Goal: Information Seeking & Learning: Learn about a topic

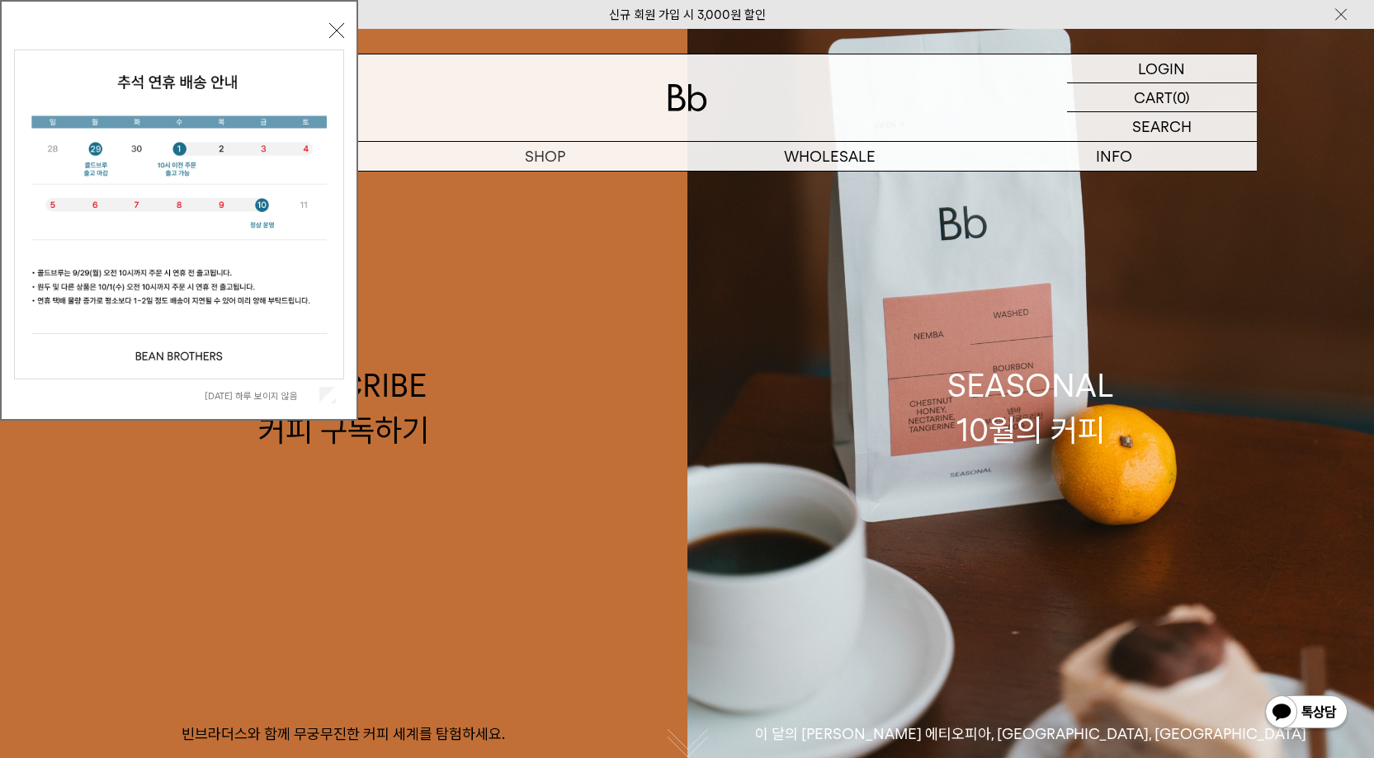
click at [335, 22] on div "[DATE] 하루 보이지 않음 닫기" at bounding box center [179, 214] width 330 height 393
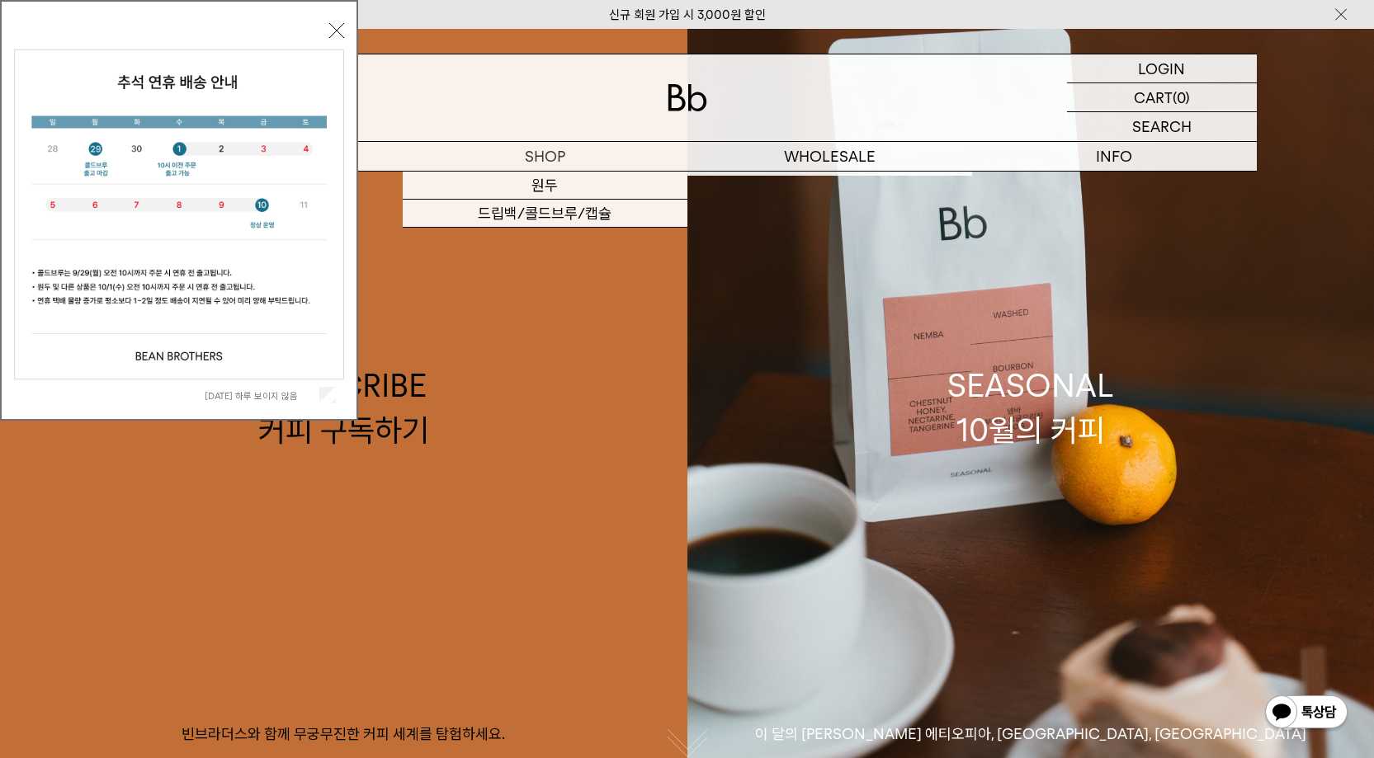
click at [338, 27] on button "닫기" at bounding box center [336, 30] width 15 height 15
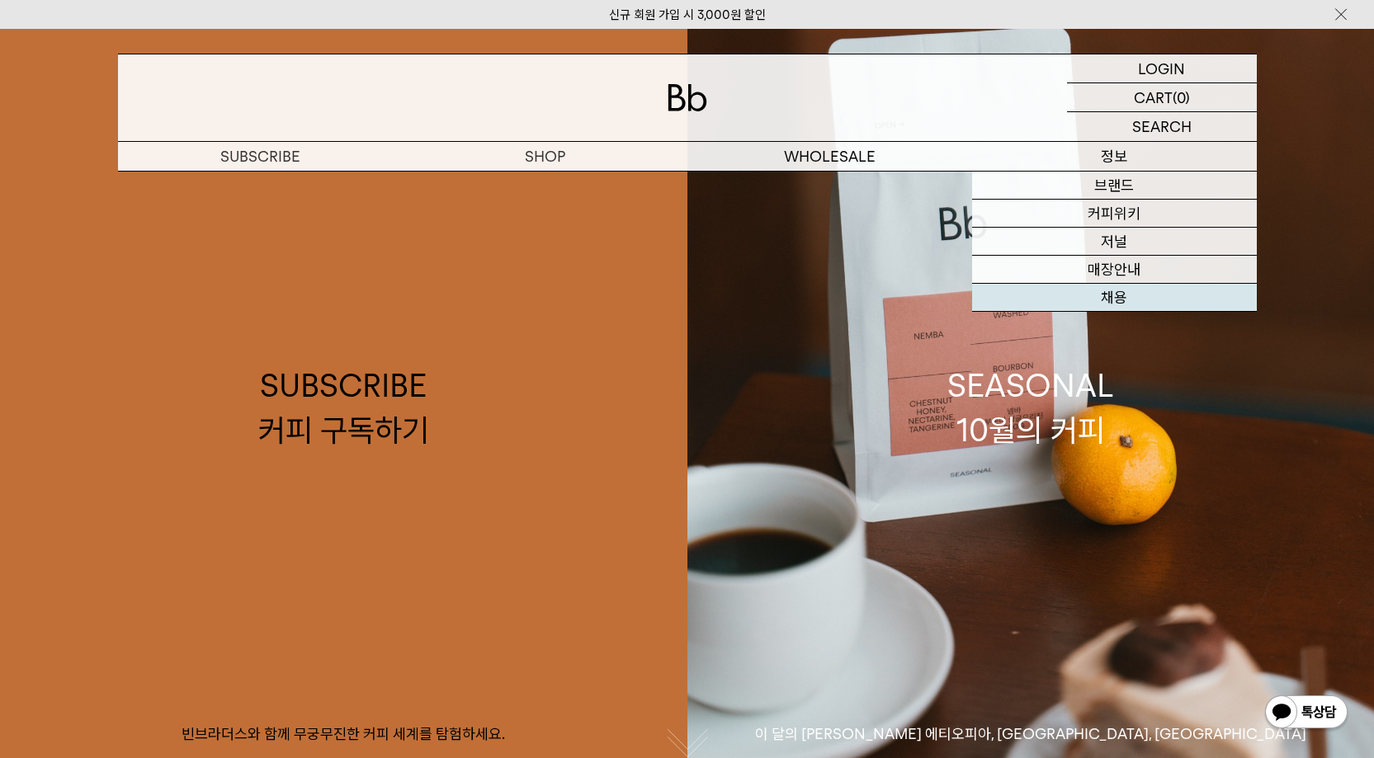
click at [1122, 295] on link "채용" at bounding box center [1114, 298] width 285 height 28
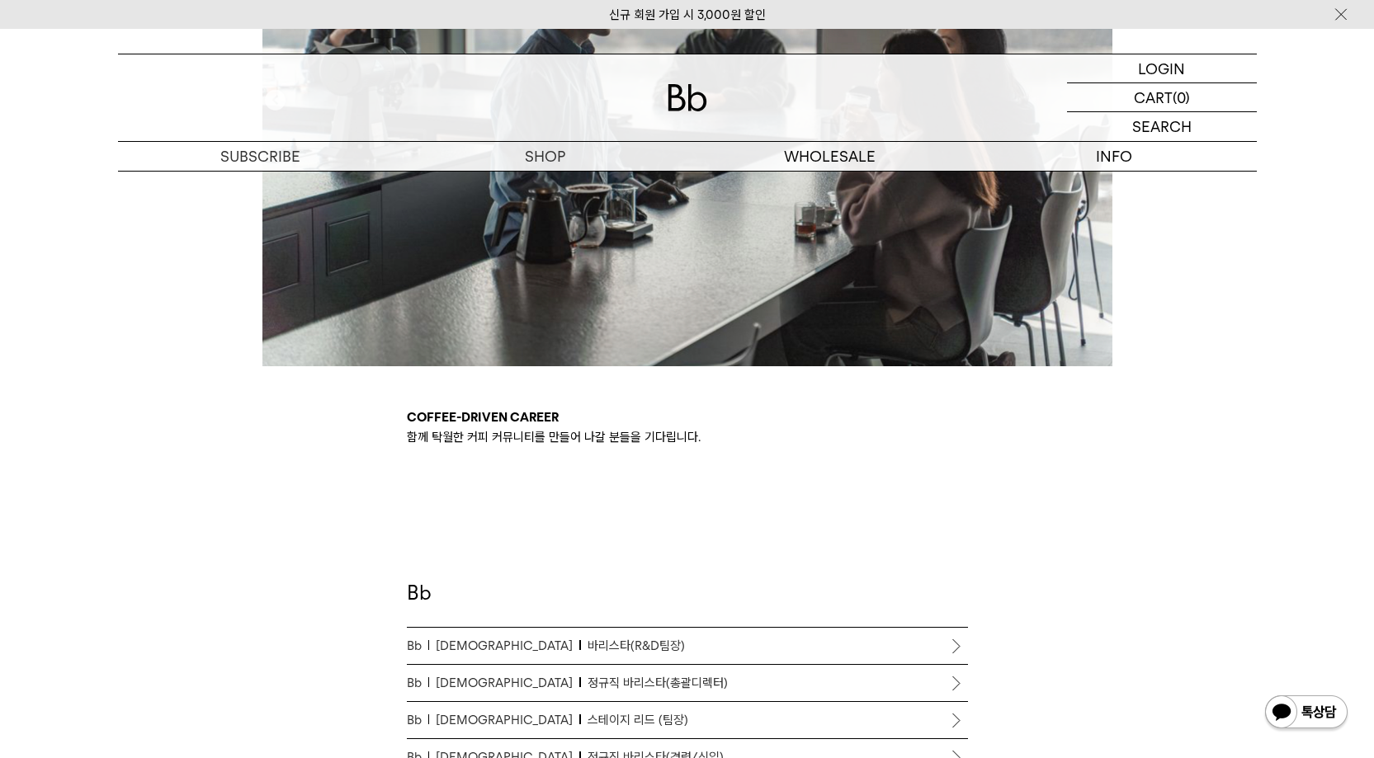
scroll to position [891, 0]
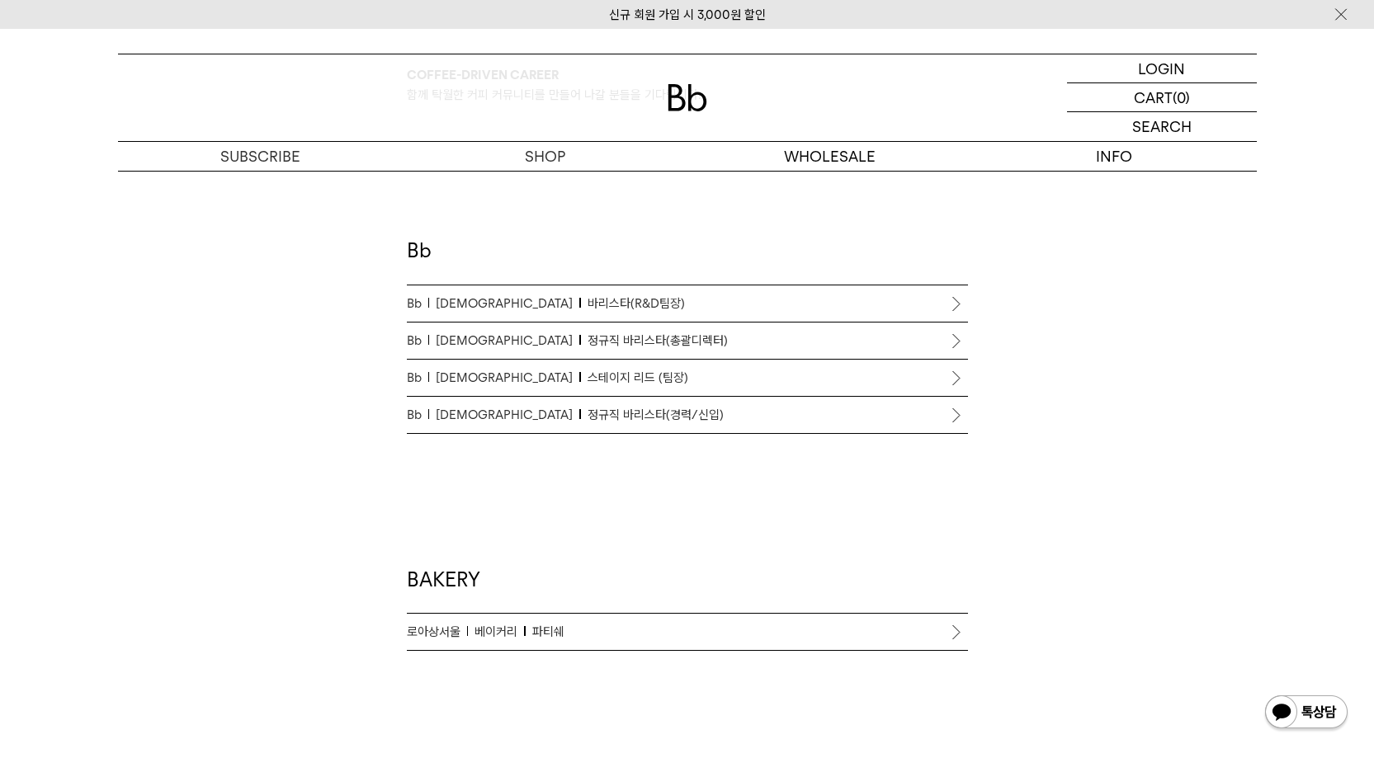
click at [588, 424] on span "정규직 바리스타(경력/신입)" at bounding box center [656, 415] width 136 height 20
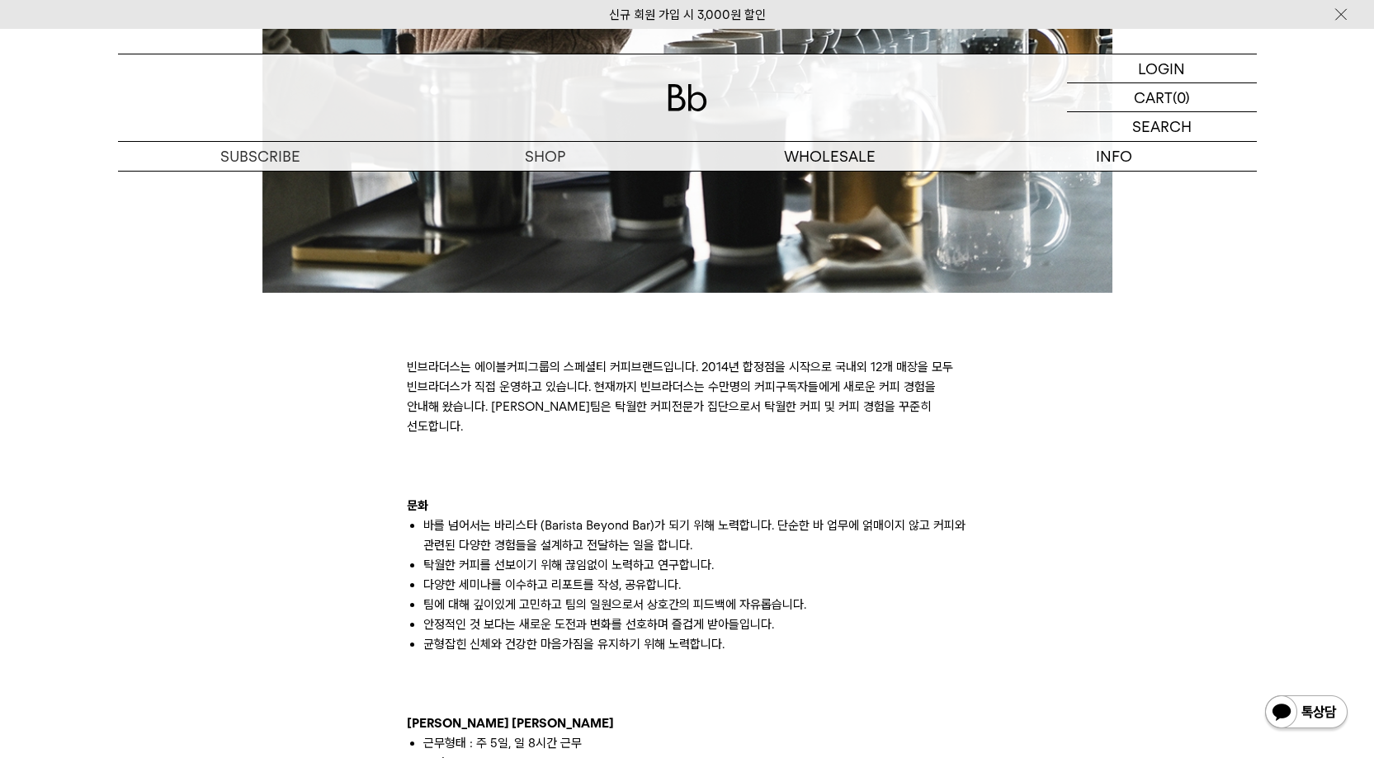
scroll to position [891, 0]
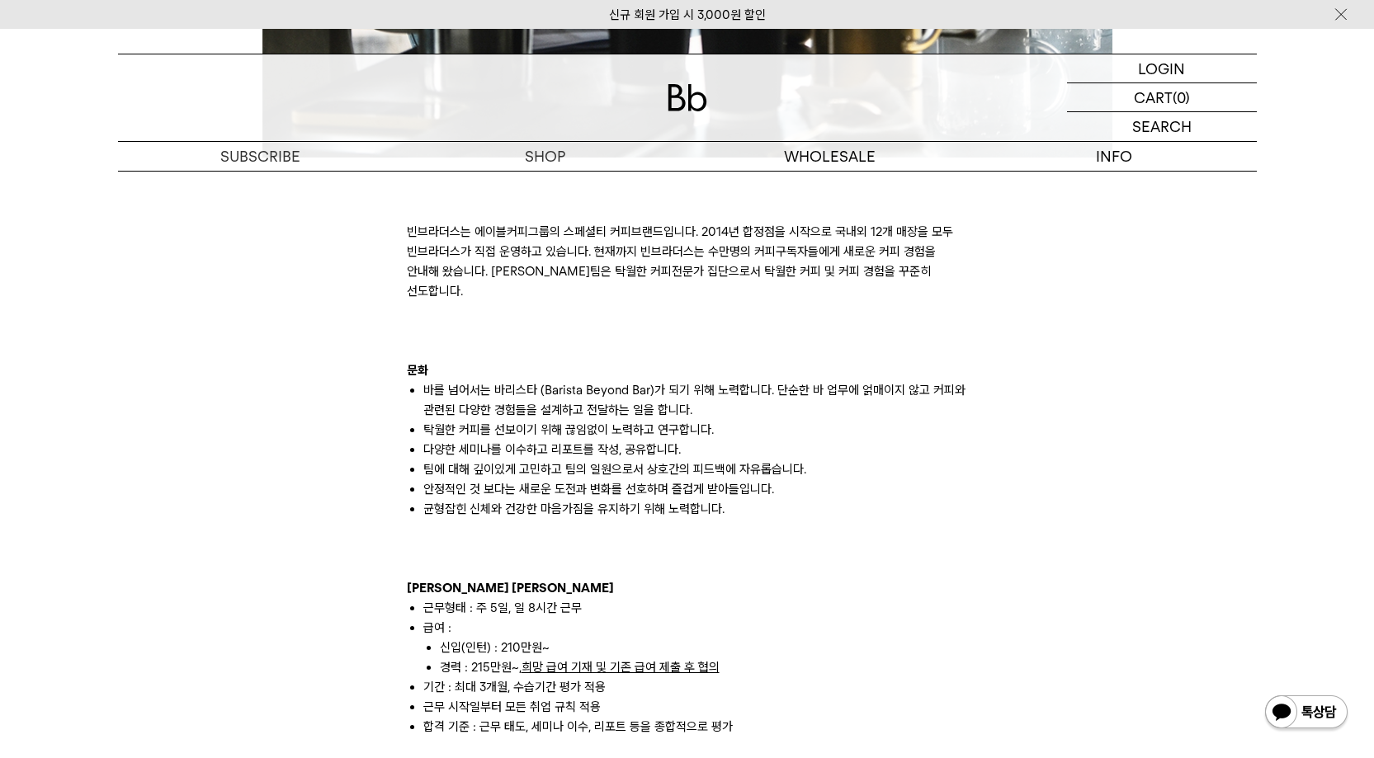
click at [418, 380] on ul "바를 넘어서는 바리스타 (Barista Beyond Bar)가 되기 위해 노력합니다. 단순한 바 업무에 얽매이지 않고 커피와 관련된 다양한 경…" at bounding box center [687, 449] width 561 height 139
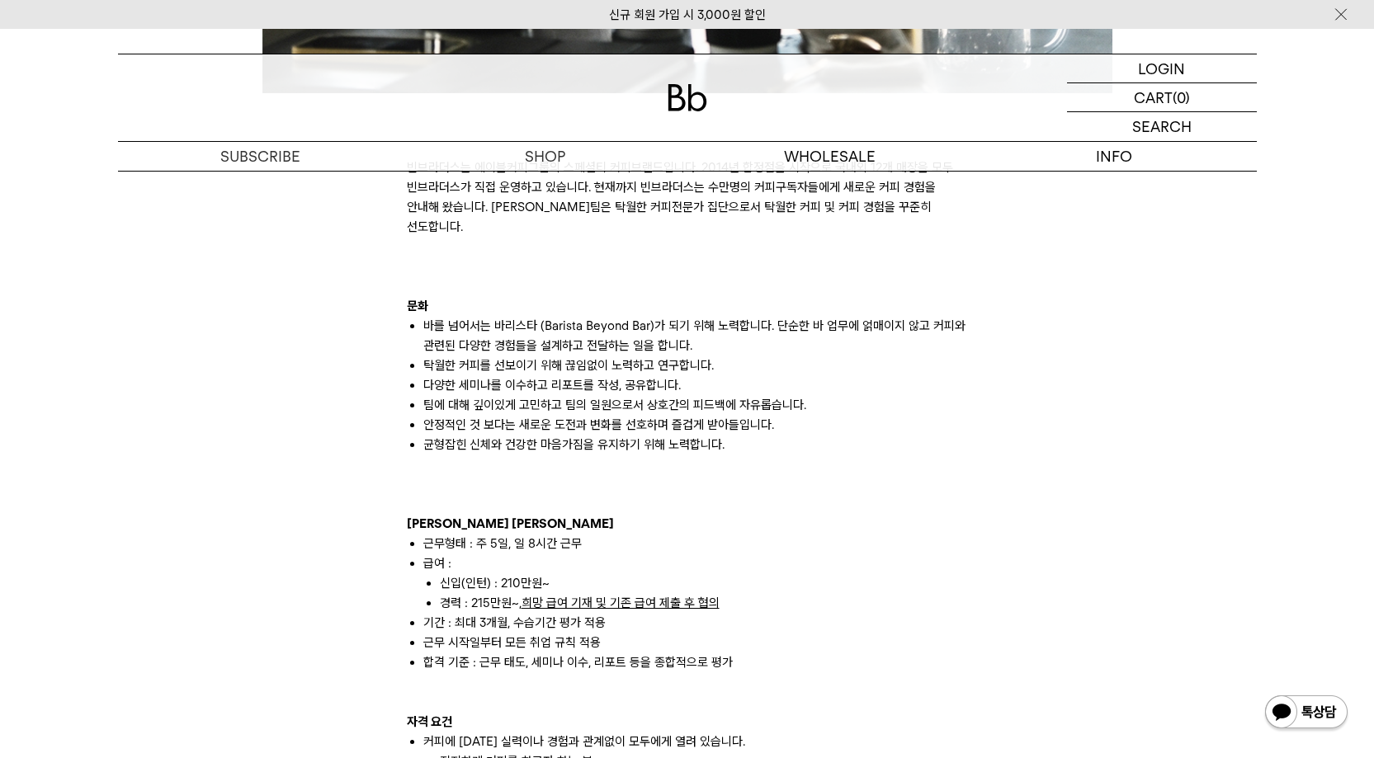
scroll to position [990, 0]
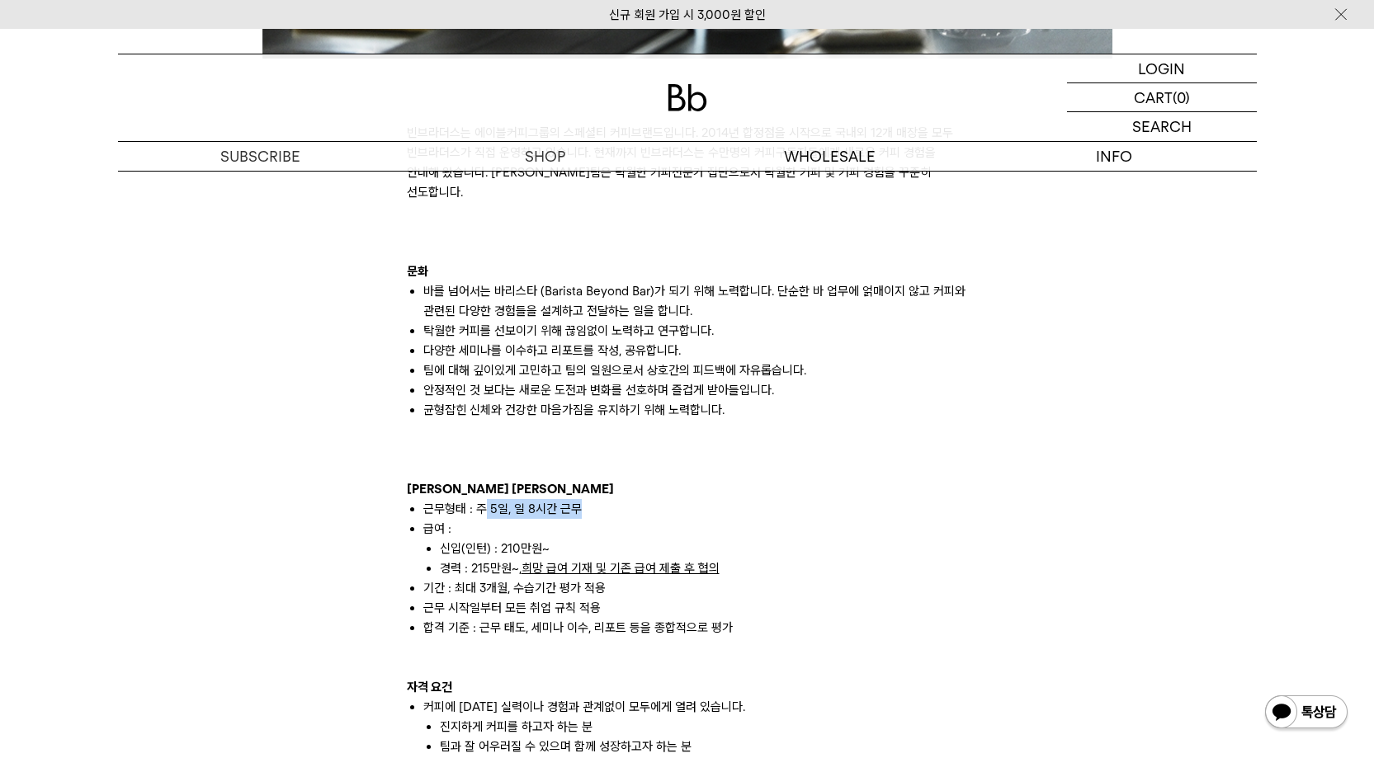
drag, startPoint x: 487, startPoint y: 488, endPoint x: 612, endPoint y: 488, distance: 124.6
click at [612, 499] on li "근무형태 : 주 5일, 일 8시간 근무" at bounding box center [695, 509] width 545 height 20
drag, startPoint x: 475, startPoint y: 555, endPoint x: 726, endPoint y: 555, distance: 250.9
click at [726, 559] on li "경력 : 215만원~, 희망 급여 기재 및 기존 급여 제출 후 협의" at bounding box center [704, 569] width 528 height 20
click at [651, 598] on li "근무 시작일부터 모든 취업 규칙 적용" at bounding box center [695, 608] width 545 height 20
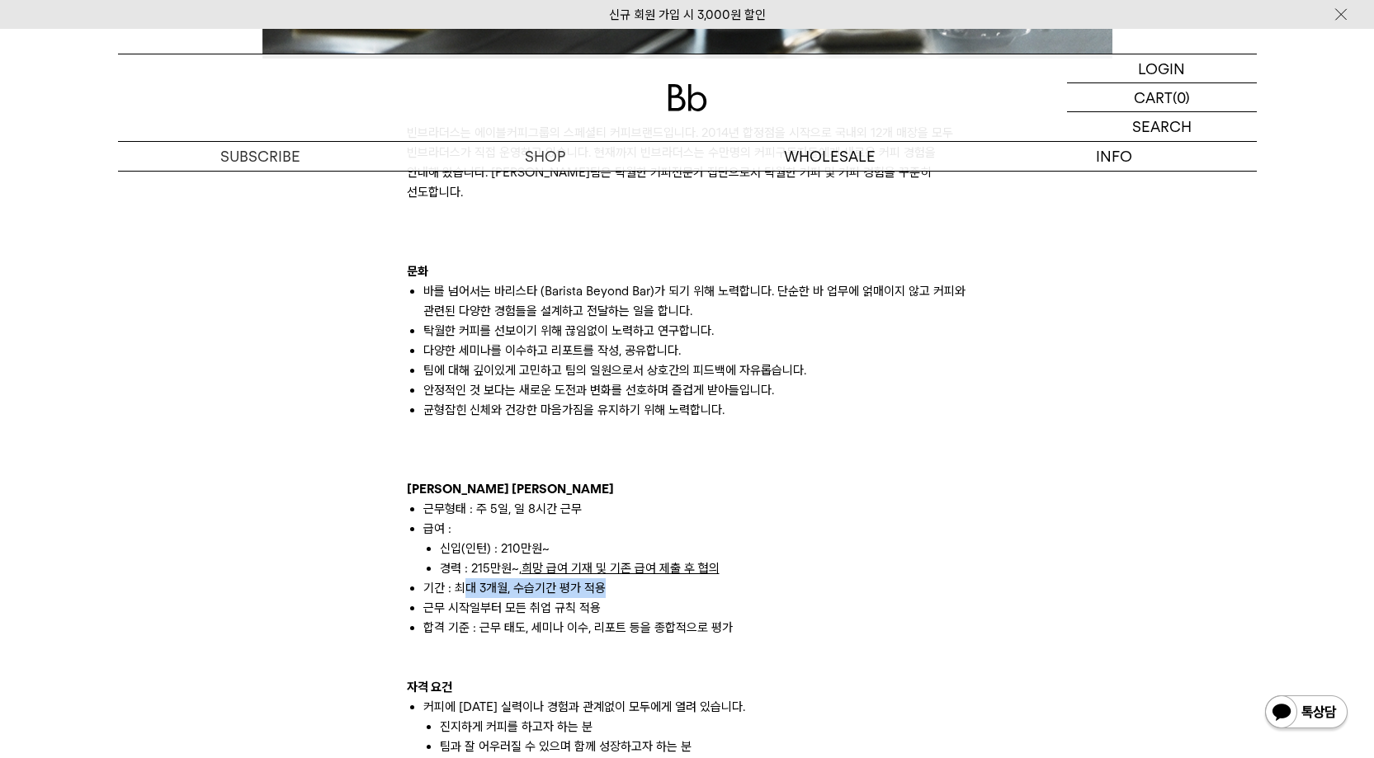
drag, startPoint x: 463, startPoint y: 573, endPoint x: 617, endPoint y: 568, distance: 154.4
click at [617, 579] on li "기간 : 최대 3개월, 수습기간 평가 적용" at bounding box center [695, 589] width 545 height 20
click at [635, 579] on li "기간 : 최대 3개월, 수습기간 평가 적용" at bounding box center [695, 589] width 545 height 20
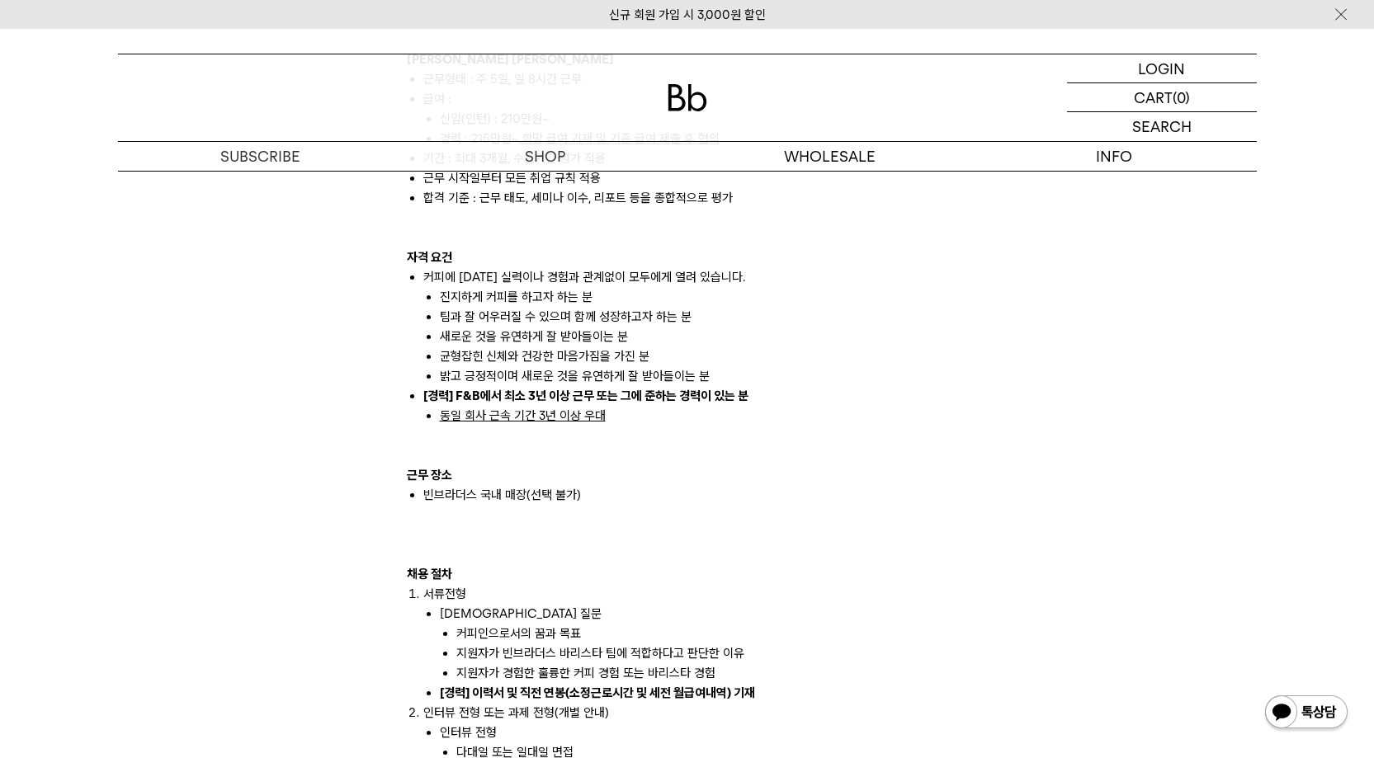
scroll to position [1386, 0]
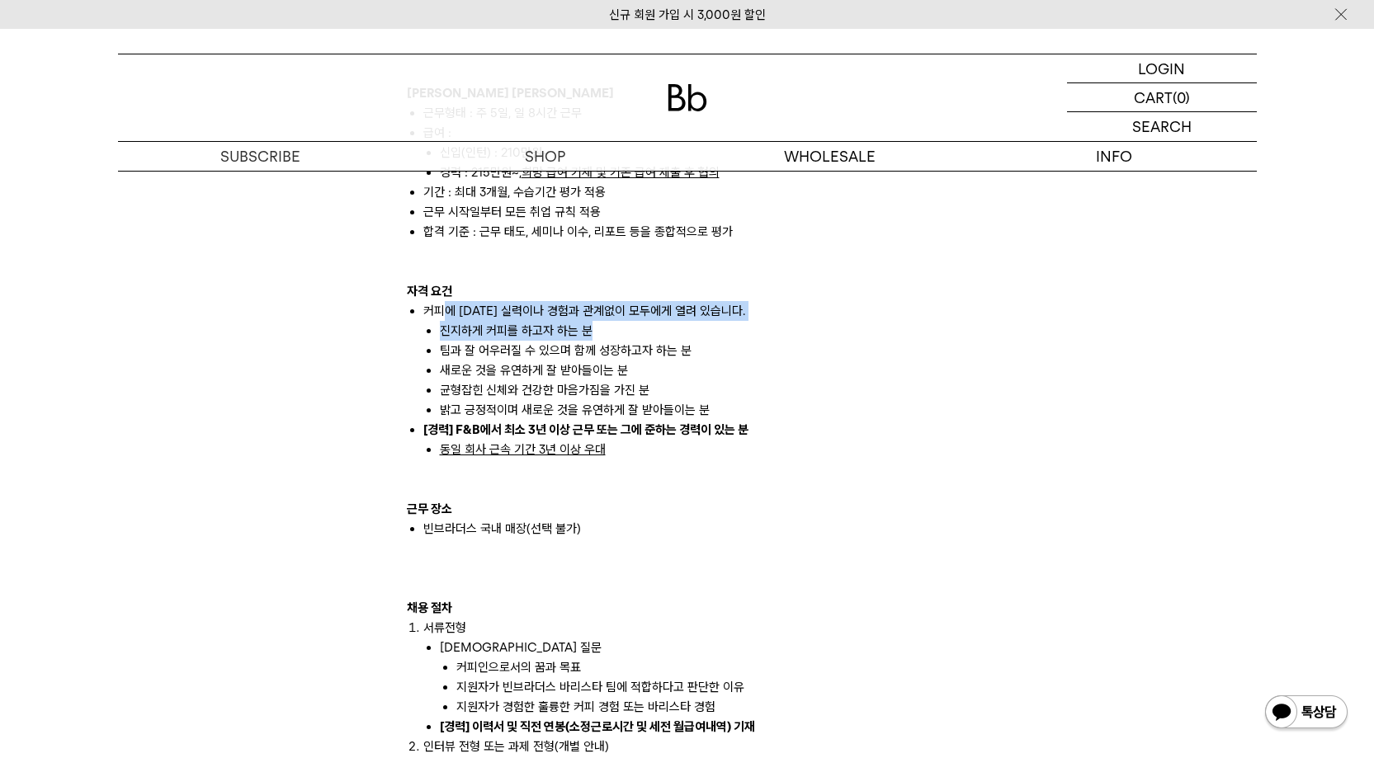
drag, startPoint x: 489, startPoint y: 291, endPoint x: 731, endPoint y: 302, distance: 242.0
click at [731, 302] on li "커피에 대한 실력이나 경험과 관계없이 모두에게 열려 있습니다. 진지하게 커피를 하고자 하는 분 팀과 잘 어우러질 수 있으며 함께 성장하고자 하…" at bounding box center [695, 360] width 545 height 119
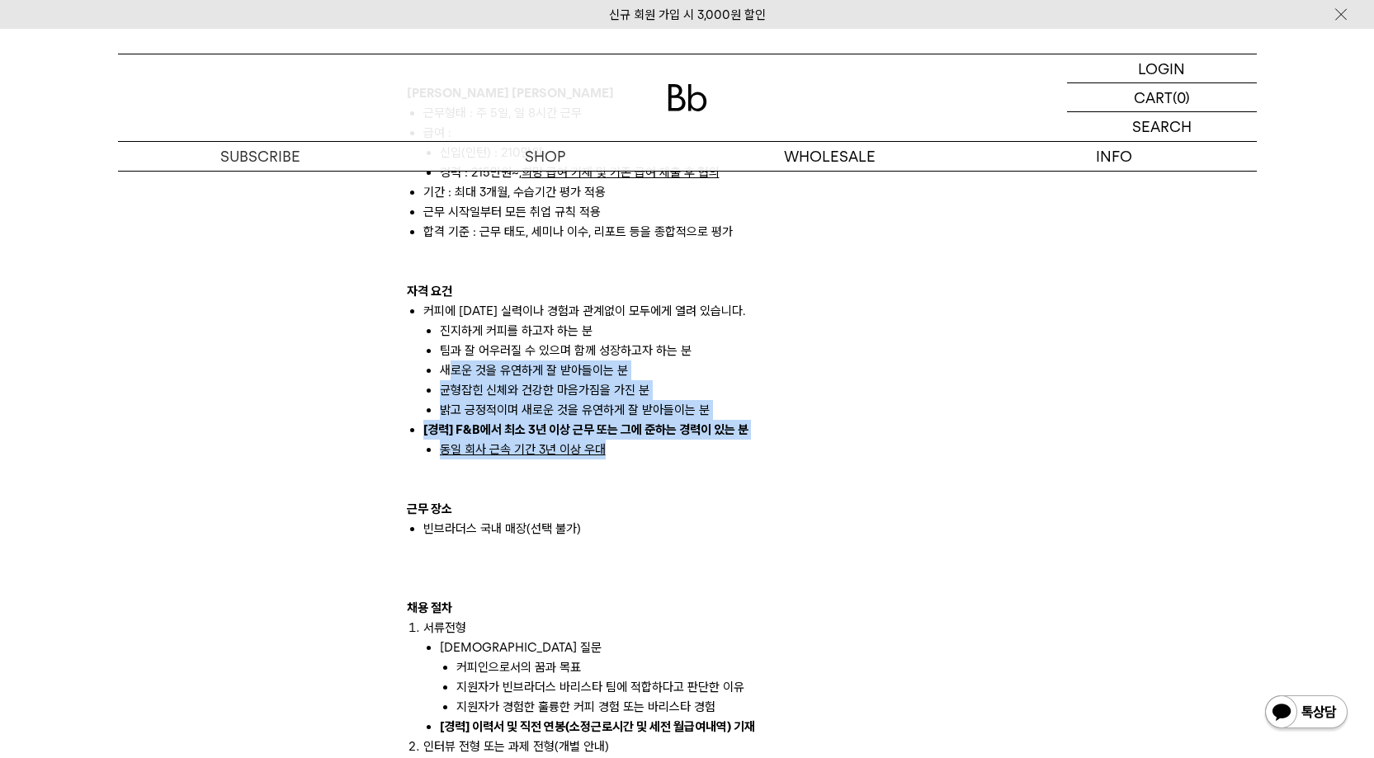
drag, startPoint x: 455, startPoint y: 350, endPoint x: 729, endPoint y: 427, distance: 284.5
click at [729, 427] on ul "커피에 대한 실력이나 경험과 관계없이 모두에게 열려 있습니다. 진지하게 커피를 하고자 하는 분 팀과 잘 어우러질 수 있으며 함께 성장하고자 하…" at bounding box center [687, 380] width 561 height 158
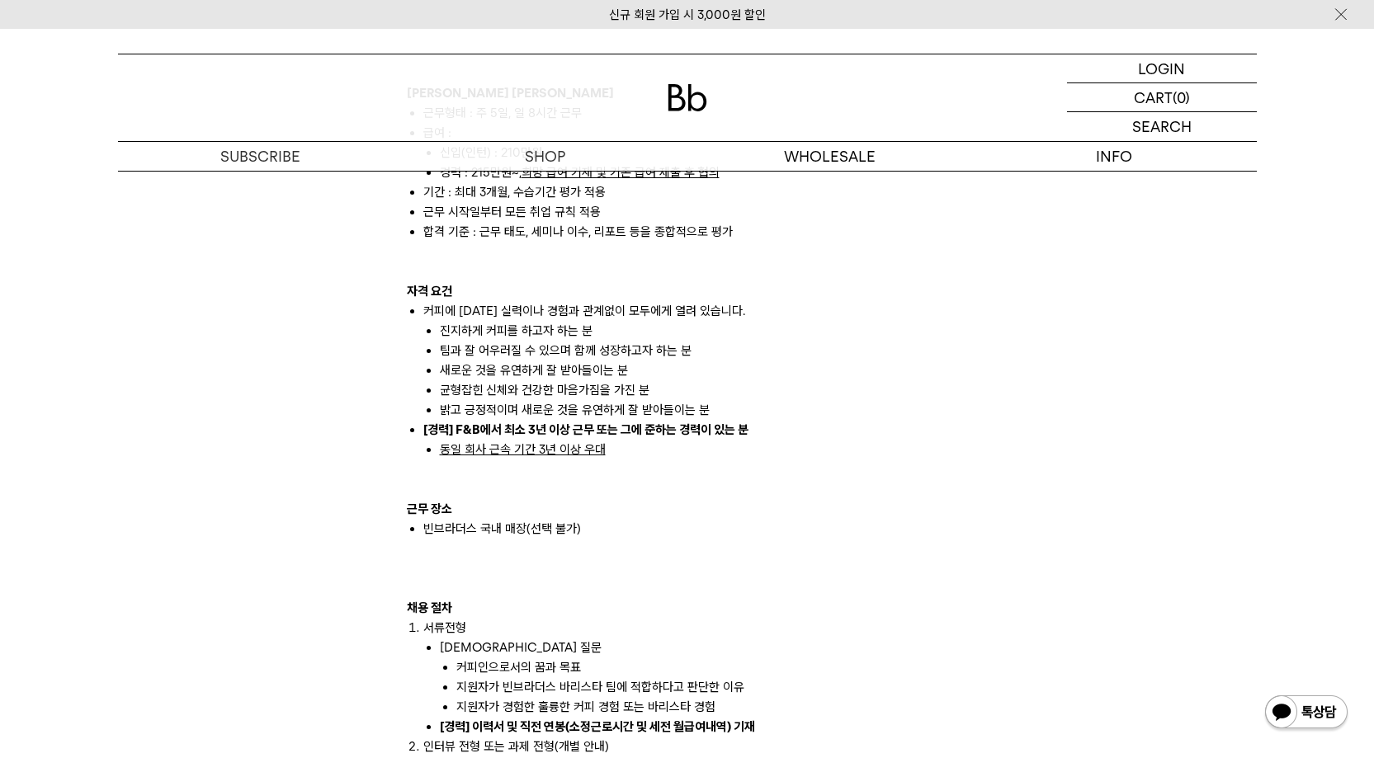
drag, startPoint x: 704, startPoint y: 464, endPoint x: 702, endPoint y: 479, distance: 15.8
click at [703, 479] on p at bounding box center [687, 489] width 561 height 20
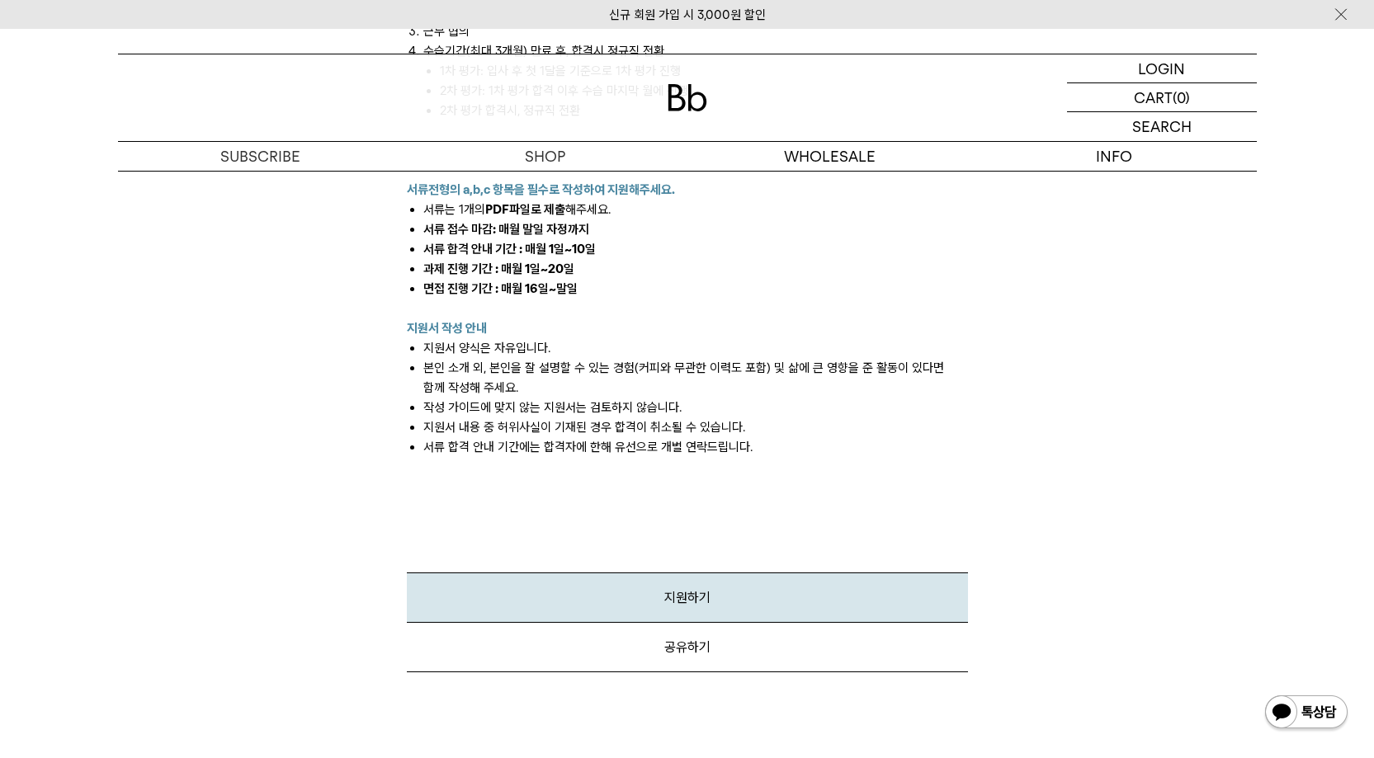
scroll to position [2278, 0]
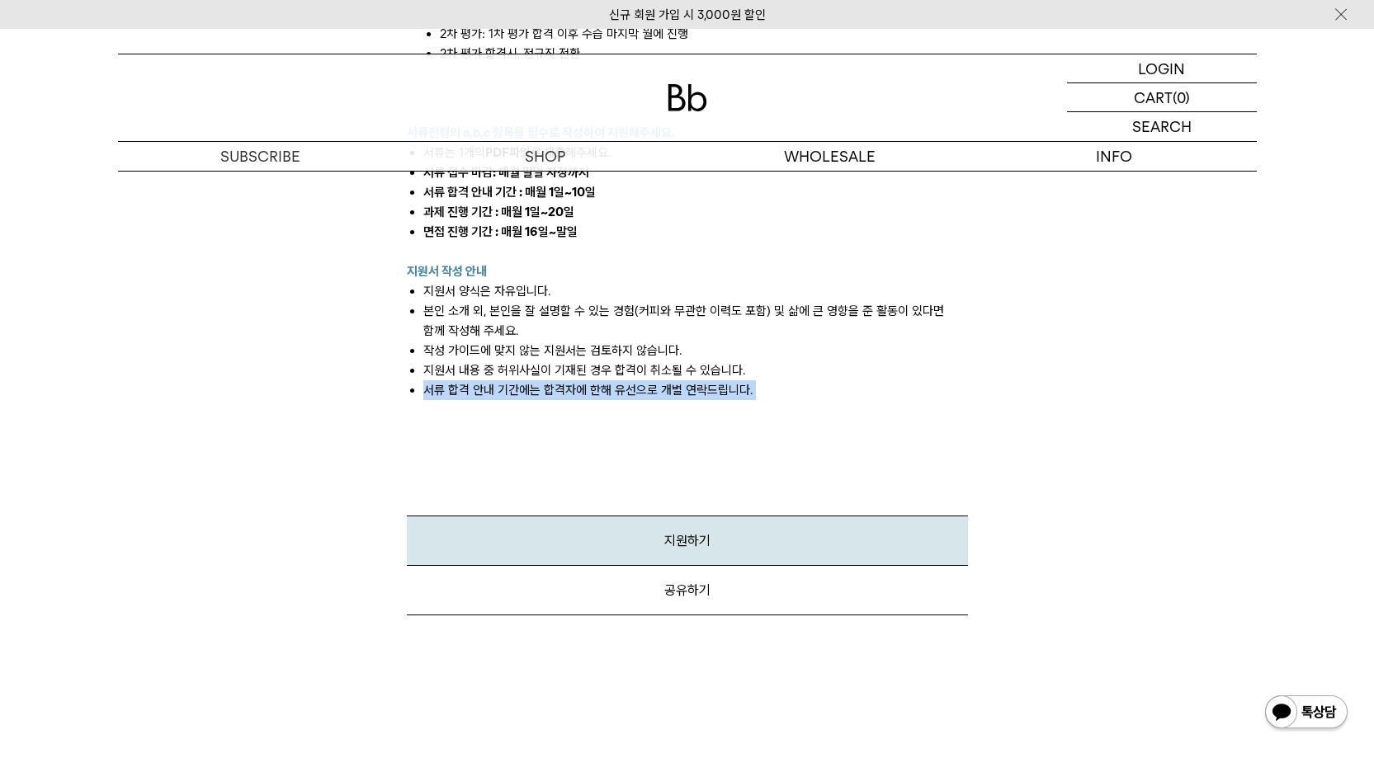
drag, startPoint x: 422, startPoint y: 375, endPoint x: 714, endPoint y: 411, distance: 294.4
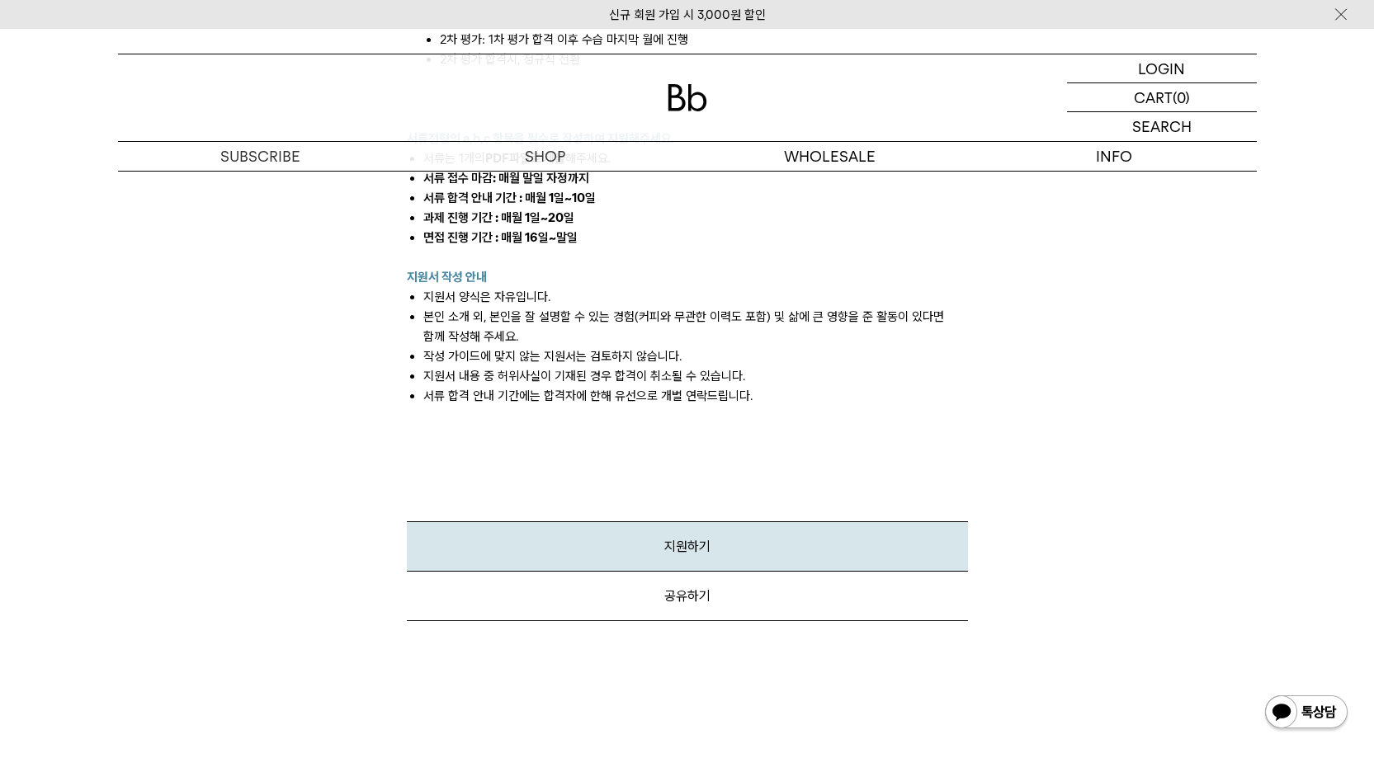
scroll to position [2179, 0]
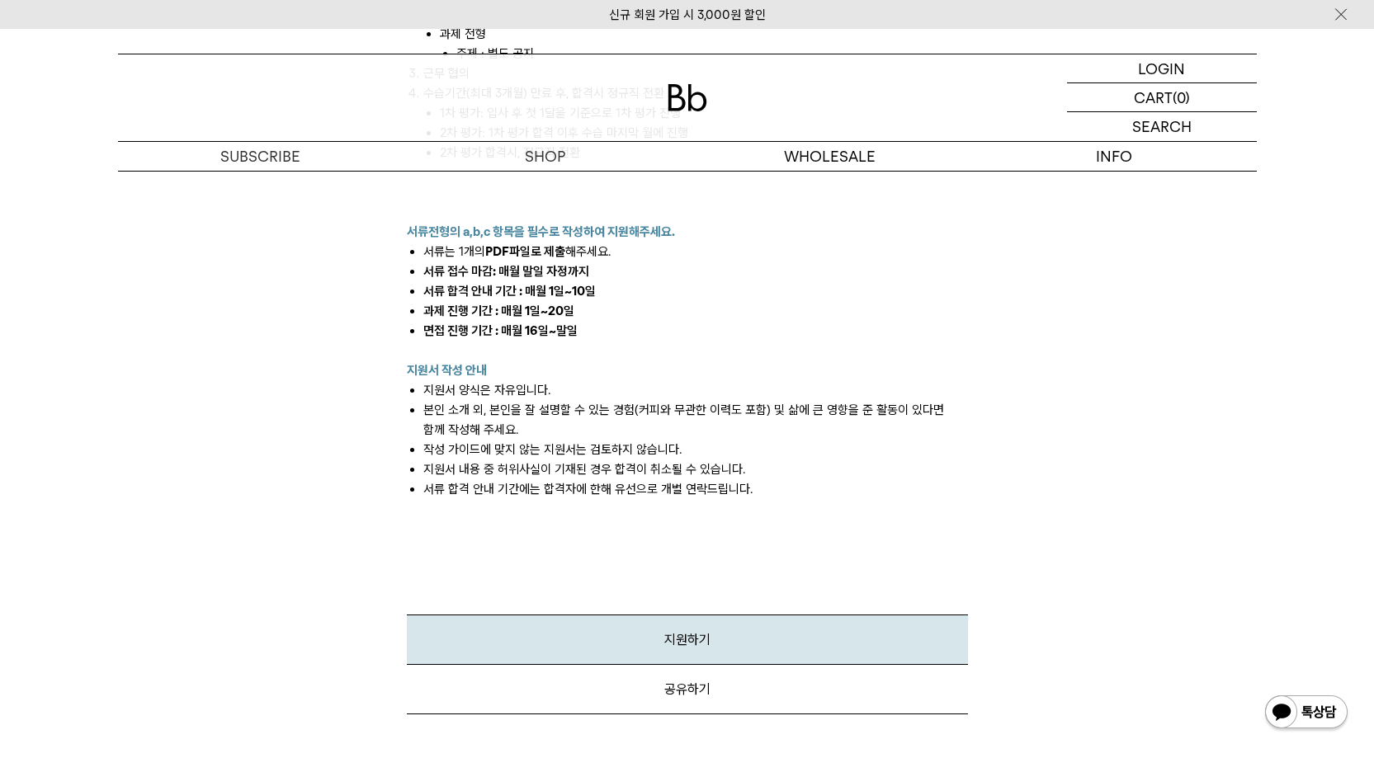
drag, startPoint x: 540, startPoint y: 271, endPoint x: 640, endPoint y: 263, distance: 101.0
click at [640, 281] on li "서류 합격 안내 기간 : 매월 1일~10일" at bounding box center [695, 291] width 545 height 20
click at [584, 460] on li "지원서 내용 중 허위사실이 기재된 경우 합격이 취소될 수 있습니다." at bounding box center [695, 470] width 545 height 20
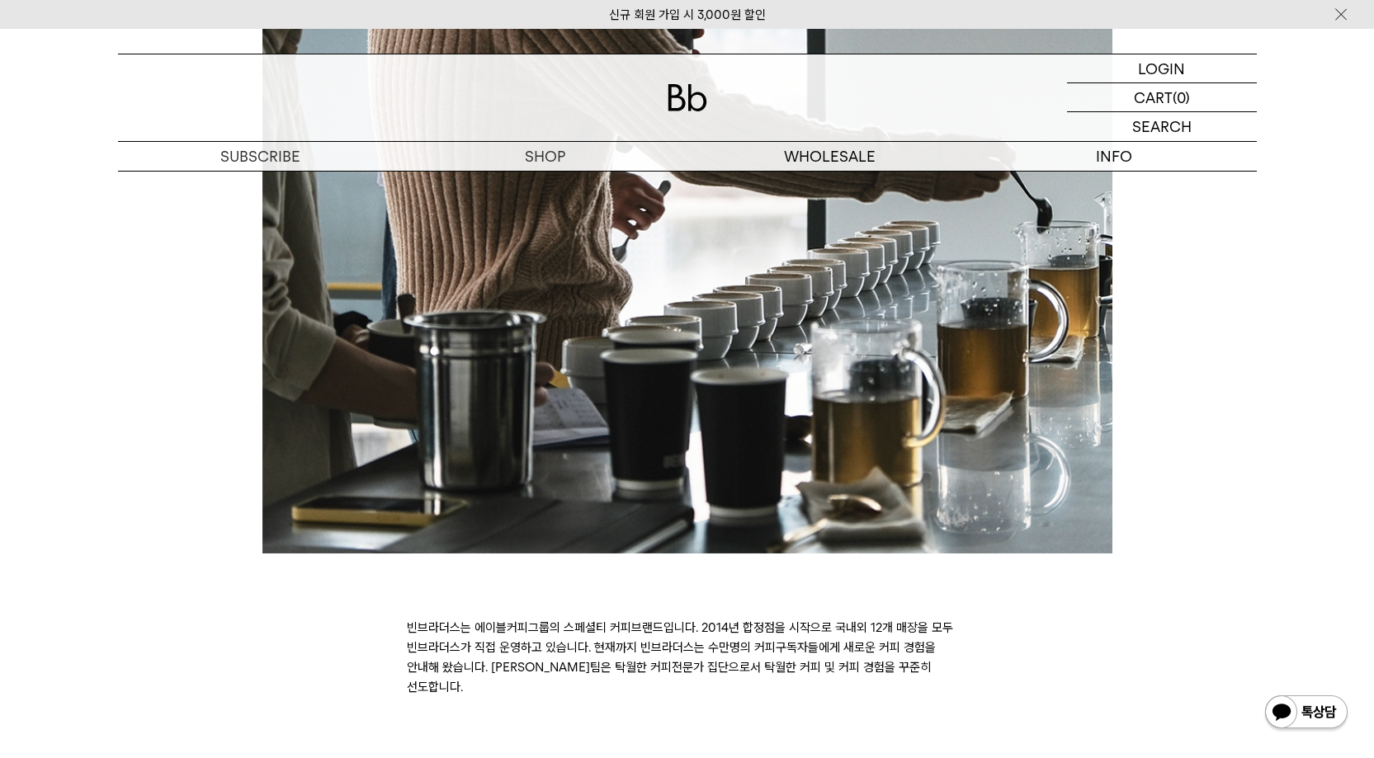
scroll to position [594, 0]
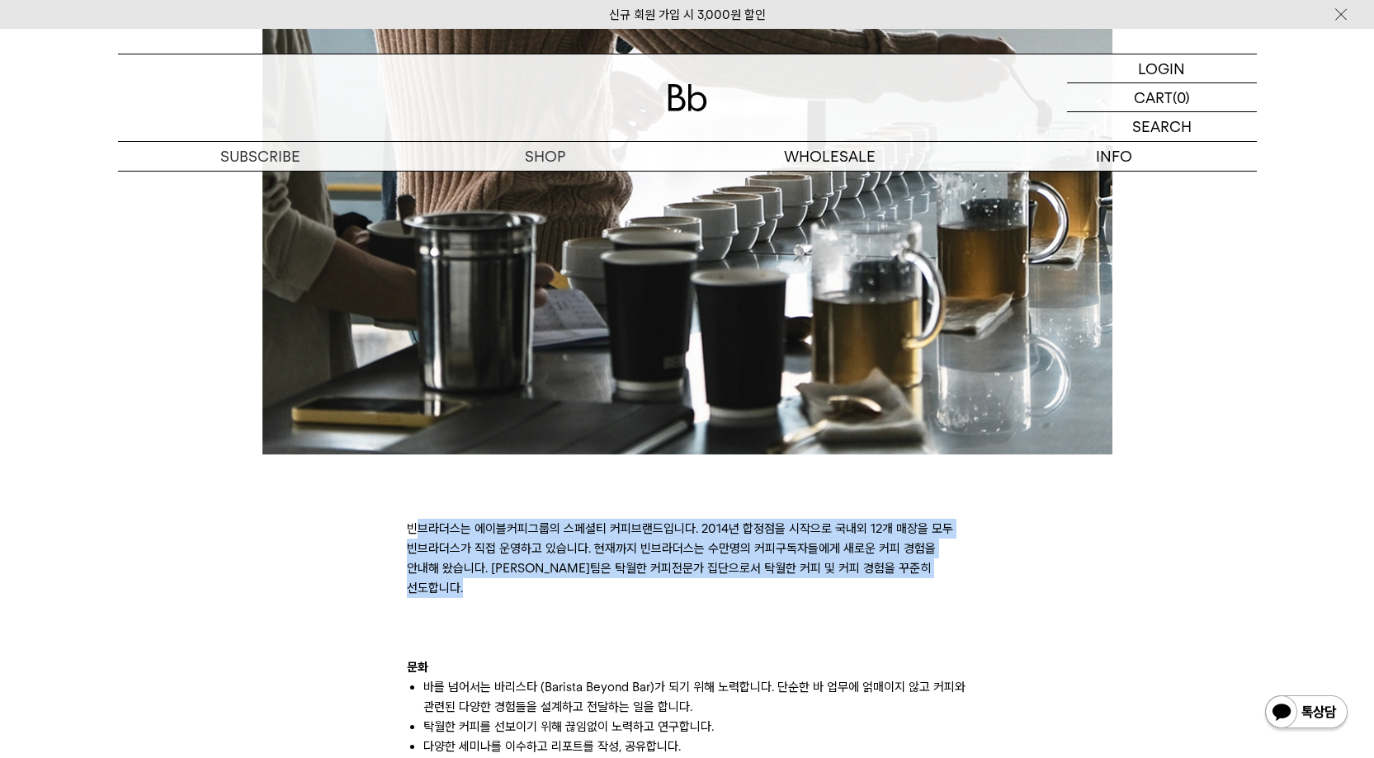
drag, startPoint x: 427, startPoint y: 522, endPoint x: 1084, endPoint y: 597, distance: 662.0
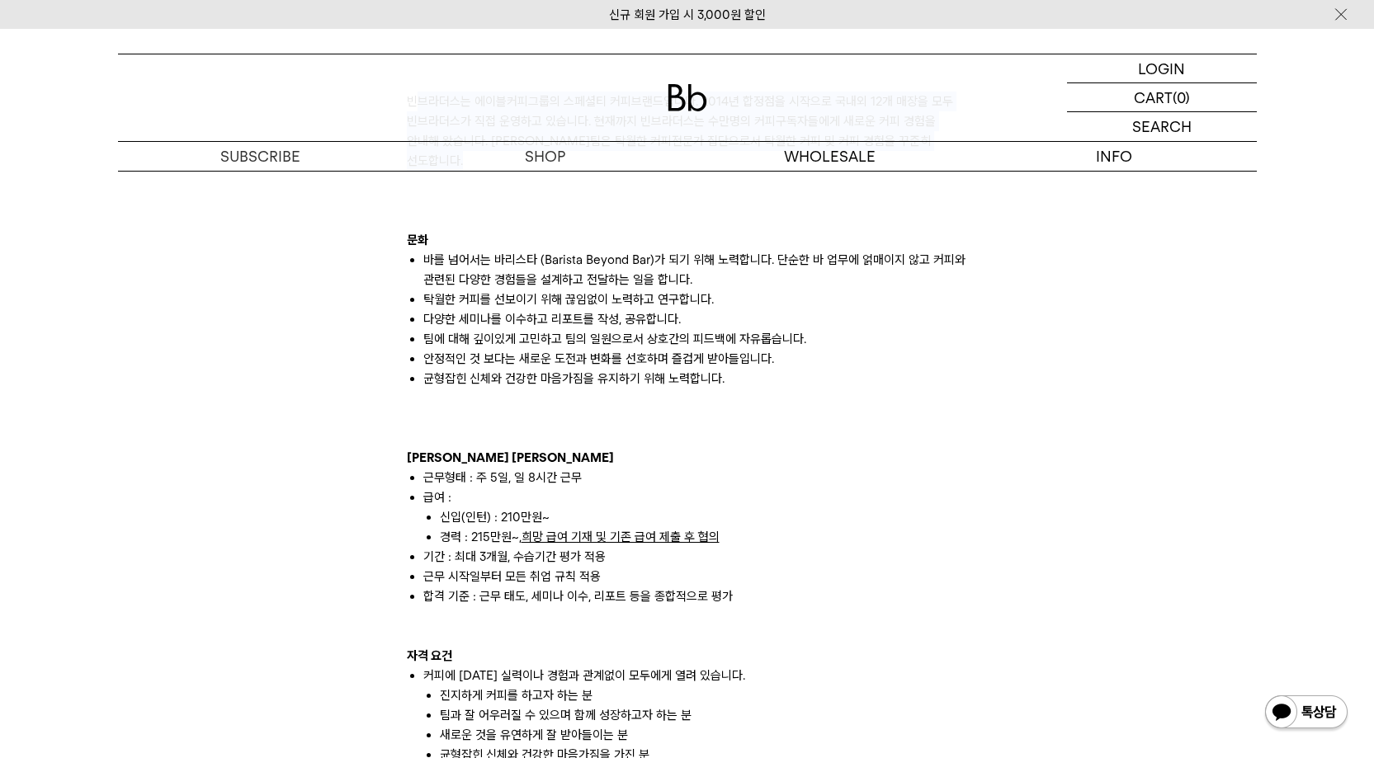
scroll to position [1089, 0]
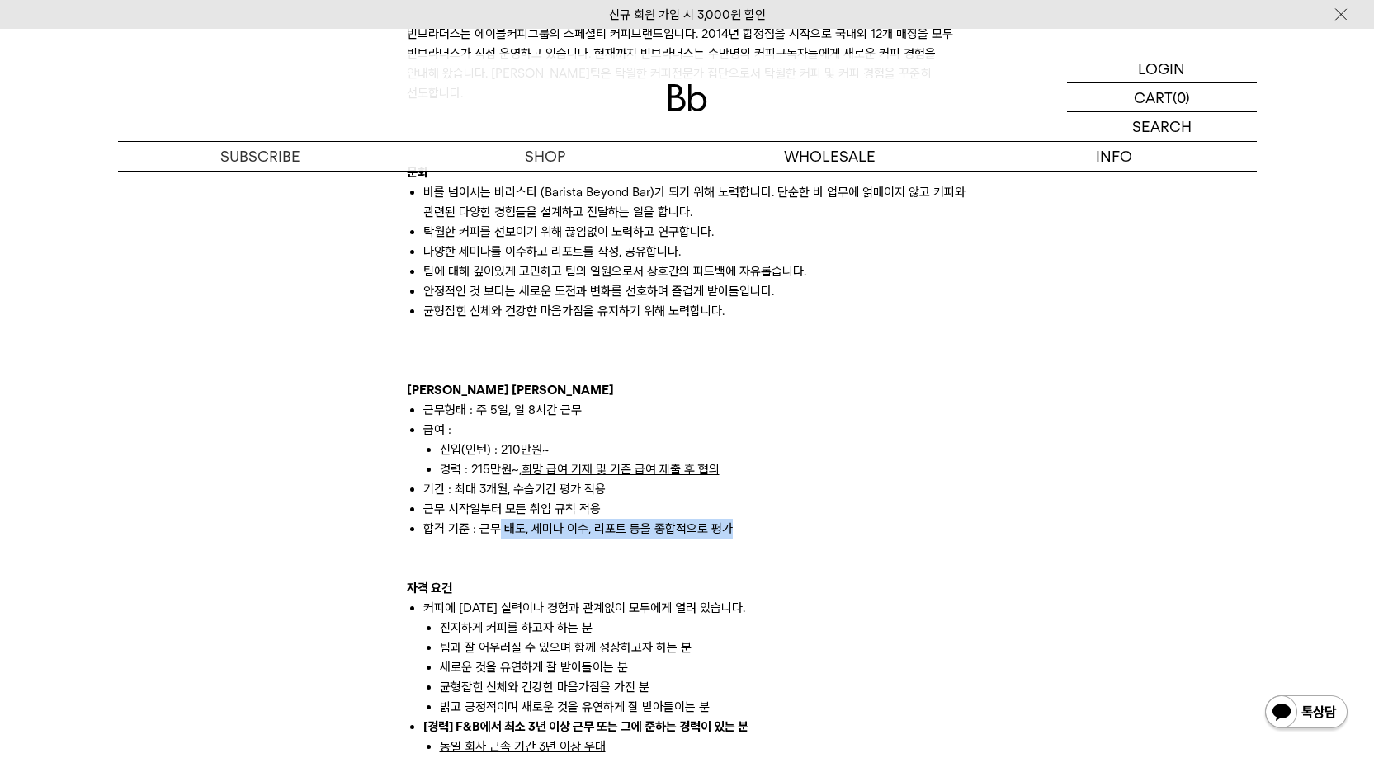
drag, startPoint x: 523, startPoint y: 514, endPoint x: 583, endPoint y: 520, distance: 59.7
click at [574, 579] on p "자격 요건" at bounding box center [687, 589] width 561 height 20
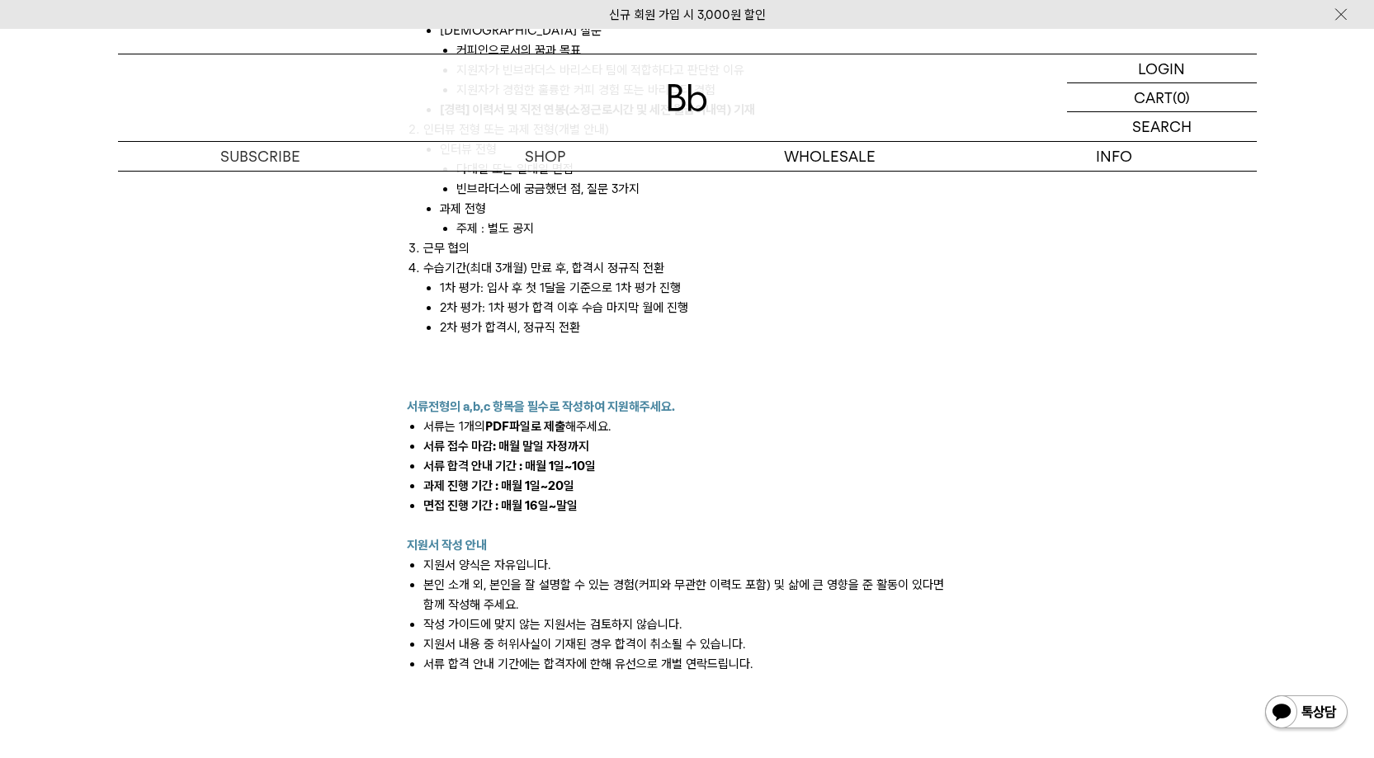
scroll to position [2080, 0]
